Goal: Navigation & Orientation: Understand site structure

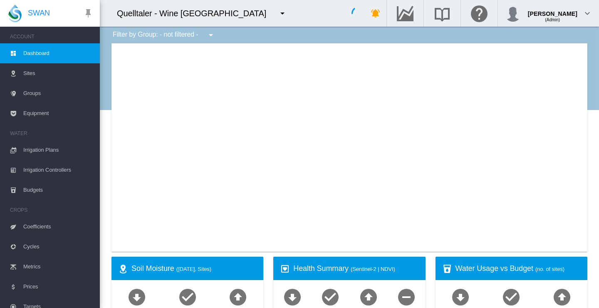
click at [278, 13] on md-icon "icon-menu-down" at bounding box center [283, 13] width 10 height 10
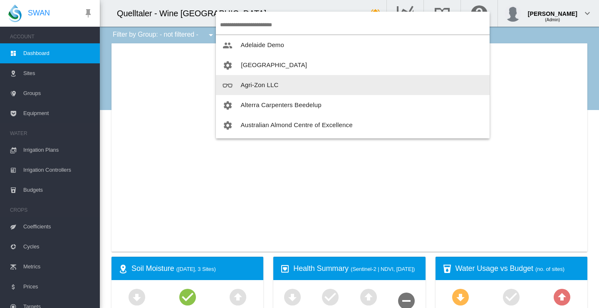
type input "**********"
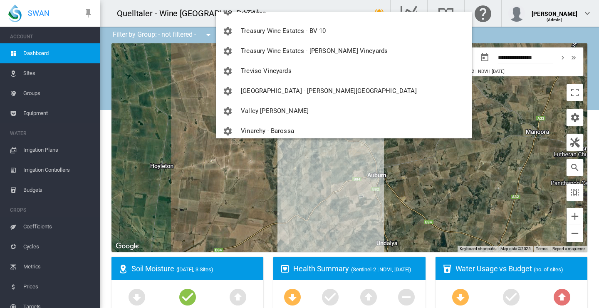
scroll to position [1199, 0]
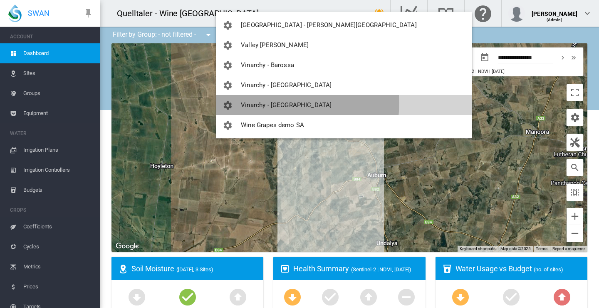
click at [278, 103] on span "Vinarchy - [GEOGRAPHIC_DATA]" at bounding box center [286, 104] width 91 height 7
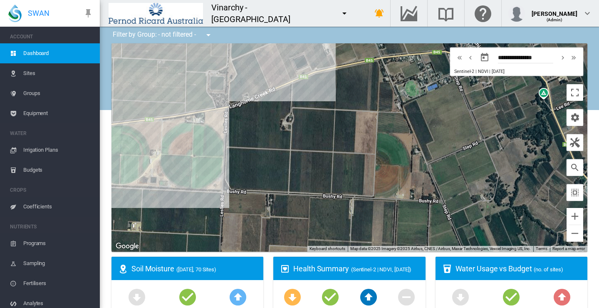
drag, startPoint x: 375, startPoint y: 134, endPoint x: 412, endPoint y: 112, distance: 42.8
click at [412, 112] on div at bounding box center [350, 147] width 476 height 208
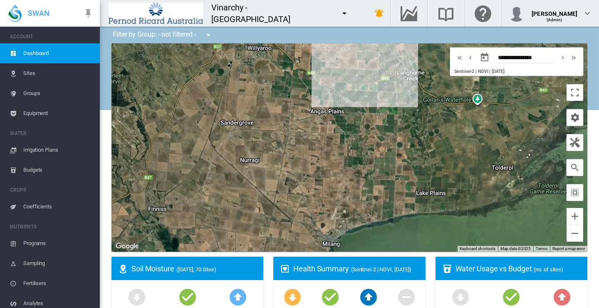
drag, startPoint x: 329, startPoint y: 144, endPoint x: 292, endPoint y: 51, distance: 100.1
click at [292, 51] on div at bounding box center [350, 147] width 476 height 208
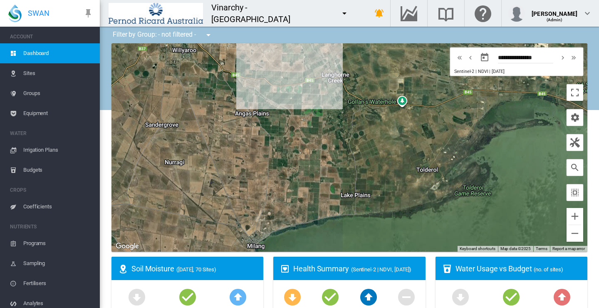
drag, startPoint x: 276, startPoint y: 122, endPoint x: 199, endPoint y: 124, distance: 76.6
click at [199, 124] on div at bounding box center [350, 147] width 476 height 208
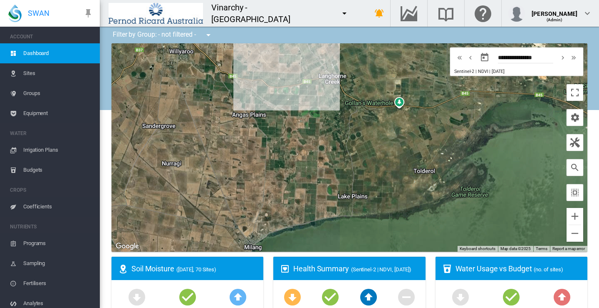
click at [257, 146] on div at bounding box center [350, 147] width 476 height 208
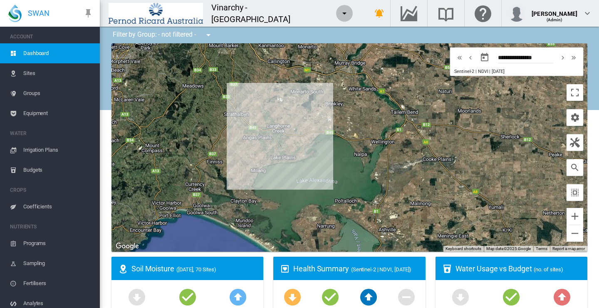
click at [340, 12] on md-icon "icon-menu-down" at bounding box center [345, 13] width 10 height 10
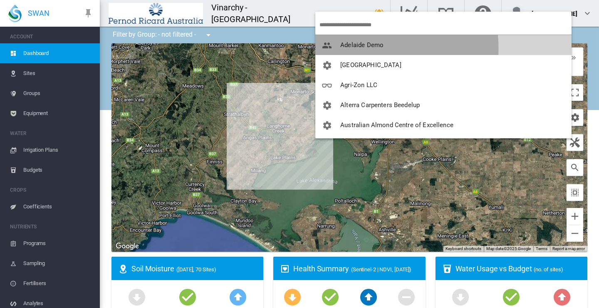
click at [355, 48] on span "Adelaide Demo" at bounding box center [362, 44] width 43 height 7
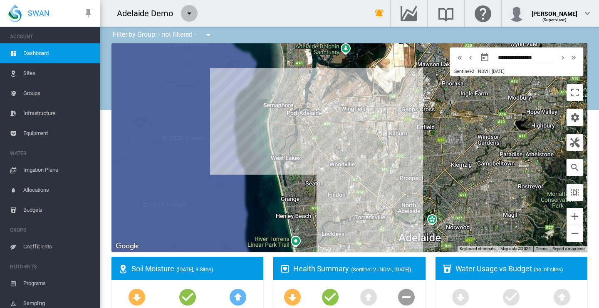
click at [190, 13] on md-icon "icon-menu-down" at bounding box center [189, 13] width 10 height 10
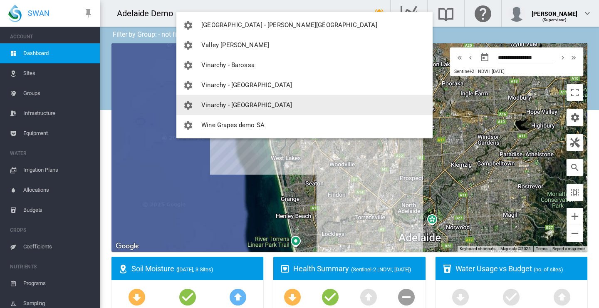
click at [221, 104] on span "Vinarchy - [GEOGRAPHIC_DATA]" at bounding box center [246, 104] width 91 height 7
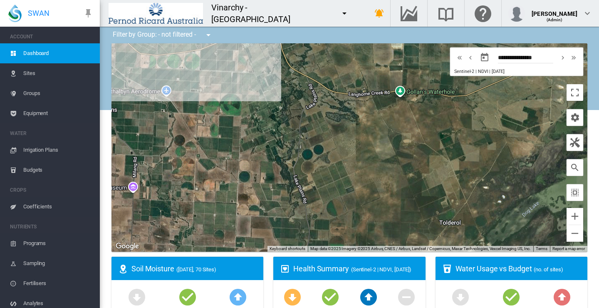
drag, startPoint x: 246, startPoint y: 184, endPoint x: 472, endPoint y: 52, distance: 262.1
click at [472, 52] on div "Site Health Indexes - × Name of current Site Health Area in chart. Click on a d…" at bounding box center [350, 147] width 476 height 208
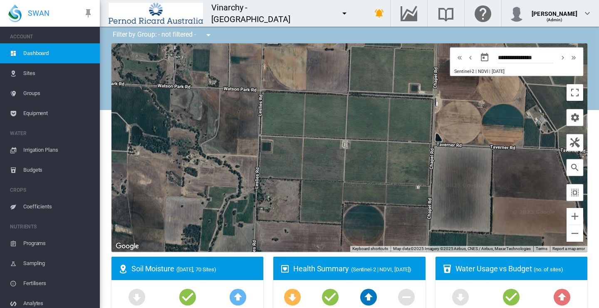
drag, startPoint x: 202, startPoint y: 199, endPoint x: 449, endPoint y: 71, distance: 278.7
click at [449, 71] on div "Site Health Indexes - × Name of current Site Health Area in chart. Click on a d…" at bounding box center [350, 147] width 476 height 208
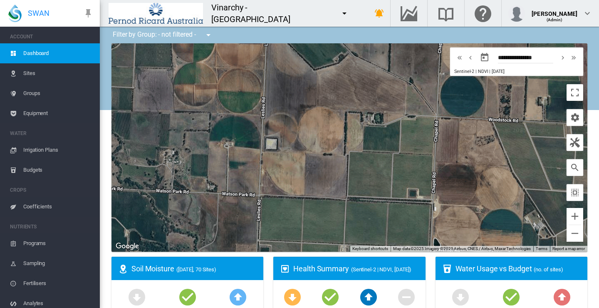
drag, startPoint x: 348, startPoint y: 77, endPoint x: 347, endPoint y: 182, distance: 105.7
click at [347, 182] on div at bounding box center [350, 147] width 476 height 208
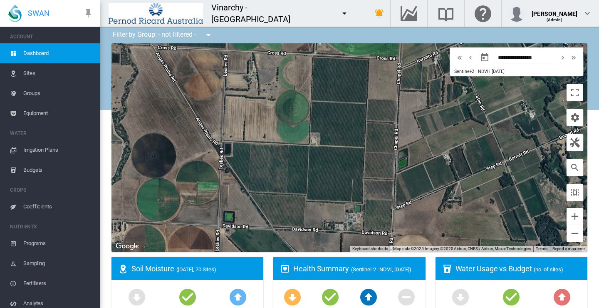
drag, startPoint x: 340, startPoint y: 117, endPoint x: 291, endPoint y: 324, distance: 212.1
click at [291, 307] on html "SWAN ACCOUNT Dashboard Sites Groups Equipment WATER Irrigation Plans" at bounding box center [299, 154] width 599 height 308
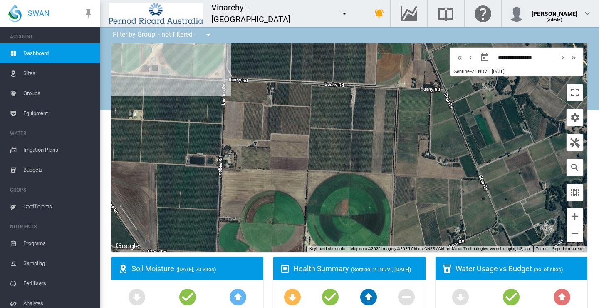
drag, startPoint x: 262, startPoint y: 114, endPoint x: 253, endPoint y: 318, distance: 203.8
click at [253, 307] on html "SWAN ACCOUNT Dashboard Sites Groups Equipment WATER Irrigation Plans" at bounding box center [299, 154] width 599 height 308
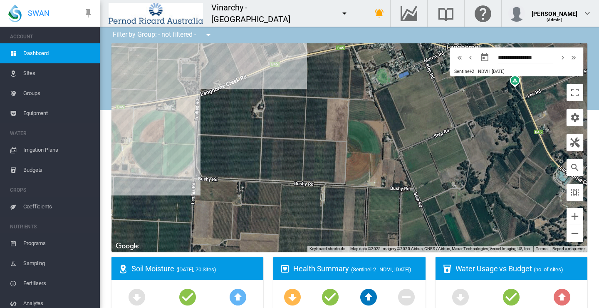
drag, startPoint x: 290, startPoint y: 155, endPoint x: 262, endPoint y: 252, distance: 101.2
click at [262, 252] on ms-widget "← Move left → Move right ↑ Move up ↓ Move down + Zoom in - Zoom out Home Jump l…" at bounding box center [350, 149] width 486 height 213
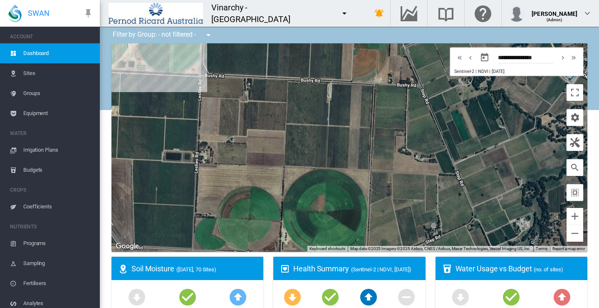
drag, startPoint x: 225, startPoint y: 221, endPoint x: 233, endPoint y: 118, distance: 103.5
click at [233, 118] on div at bounding box center [350, 147] width 476 height 208
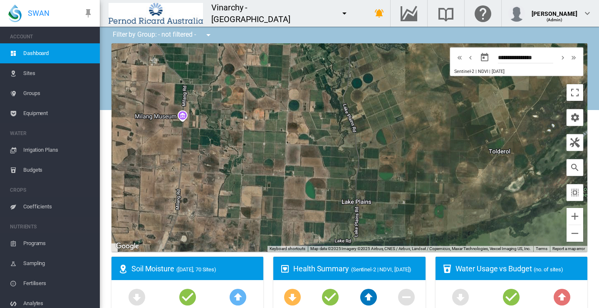
drag, startPoint x: 293, startPoint y: 184, endPoint x: 296, endPoint y: 59, distance: 124.9
click at [296, 59] on div at bounding box center [350, 147] width 476 height 208
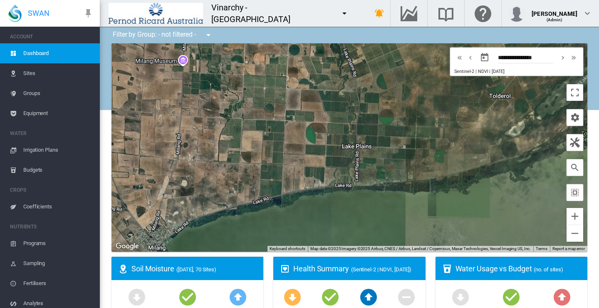
drag, startPoint x: 301, startPoint y: 159, endPoint x: 301, endPoint y: 102, distance: 56.2
click at [301, 102] on div at bounding box center [350, 147] width 476 height 208
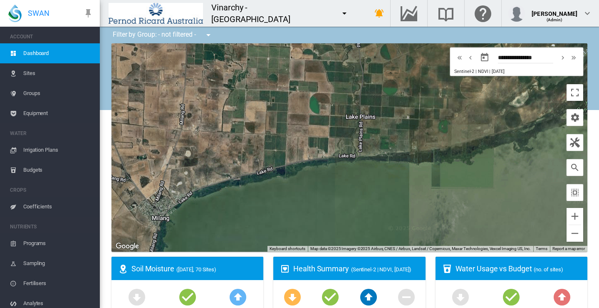
drag, startPoint x: 298, startPoint y: 135, endPoint x: 303, endPoint y: 103, distance: 32.3
click at [303, 103] on div at bounding box center [350, 147] width 476 height 208
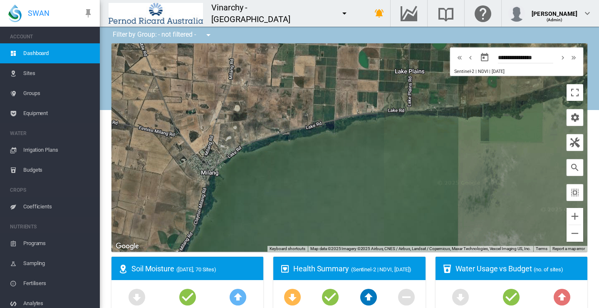
drag, startPoint x: 271, startPoint y: 156, endPoint x: 320, endPoint y: 109, distance: 68.0
click at [320, 109] on div at bounding box center [350, 147] width 476 height 208
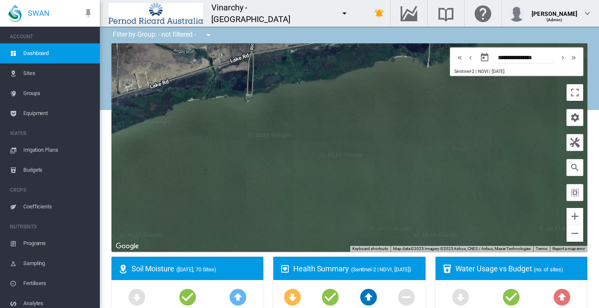
drag, startPoint x: 258, startPoint y: 148, endPoint x: 324, endPoint y: 181, distance: 74.3
click at [324, 181] on div at bounding box center [350, 147] width 476 height 208
click at [340, 11] on md-icon "icon-menu-down" at bounding box center [345, 13] width 10 height 10
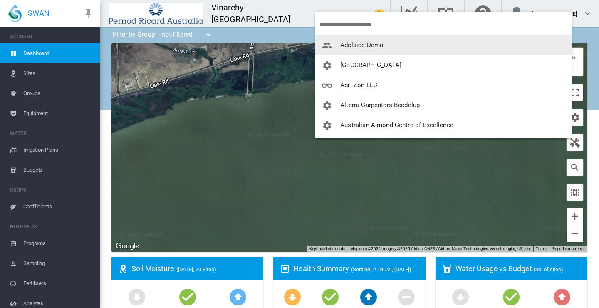
click at [357, 42] on span "Adelaide Demo" at bounding box center [362, 44] width 43 height 7
